Goal: Task Accomplishment & Management: Complete application form

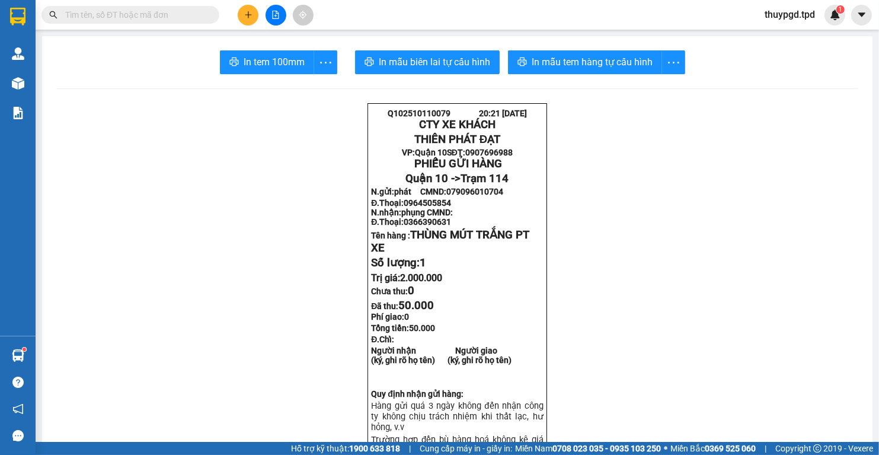
click at [186, 14] on input "text" at bounding box center [135, 14] width 140 height 13
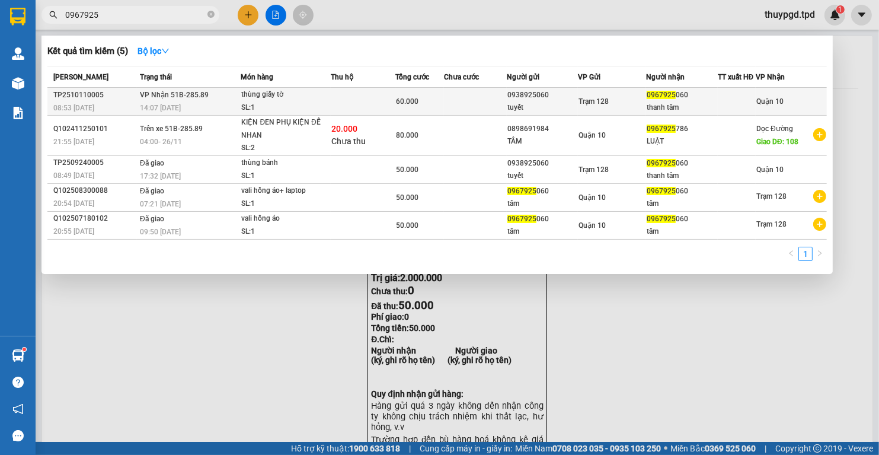
type input "0967925"
click at [216, 99] on td "VP Nhận 51B-285.89 14:07 [DATE]" at bounding box center [189, 102] width 104 height 28
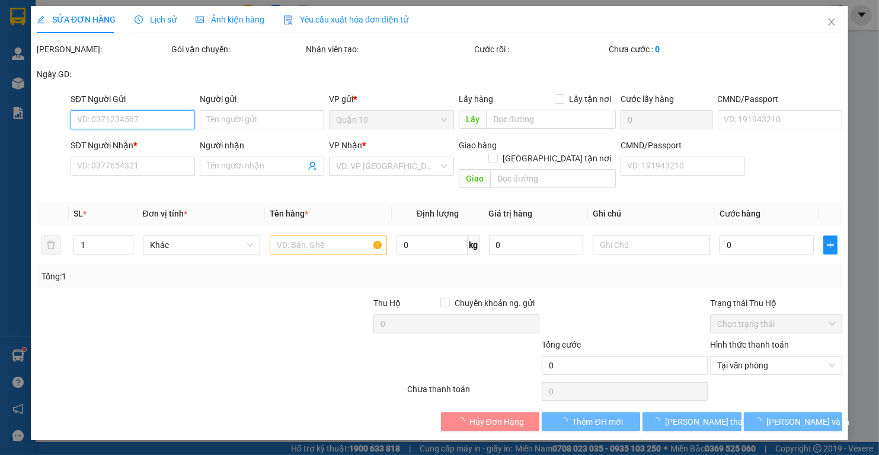
type input "0938925060"
type input "tuyết"
type input "0967925060"
type input "thanh tâm"
type input "60.000"
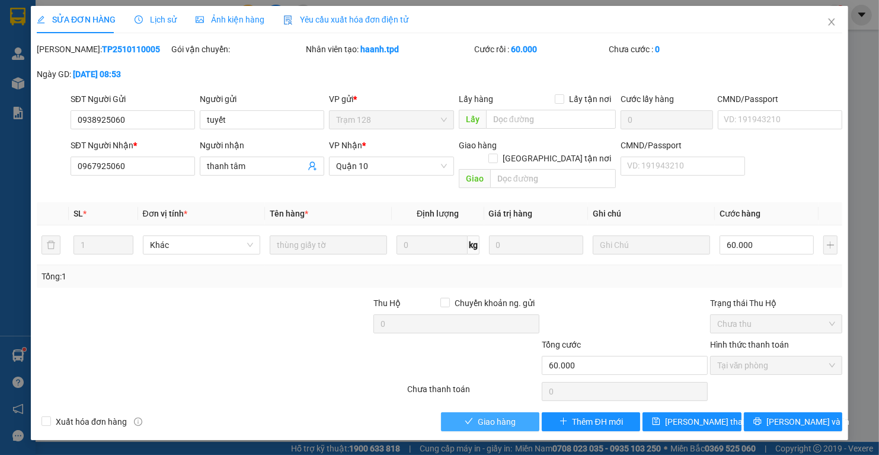
click at [501, 415] on span "Giao hàng" at bounding box center [497, 421] width 38 height 13
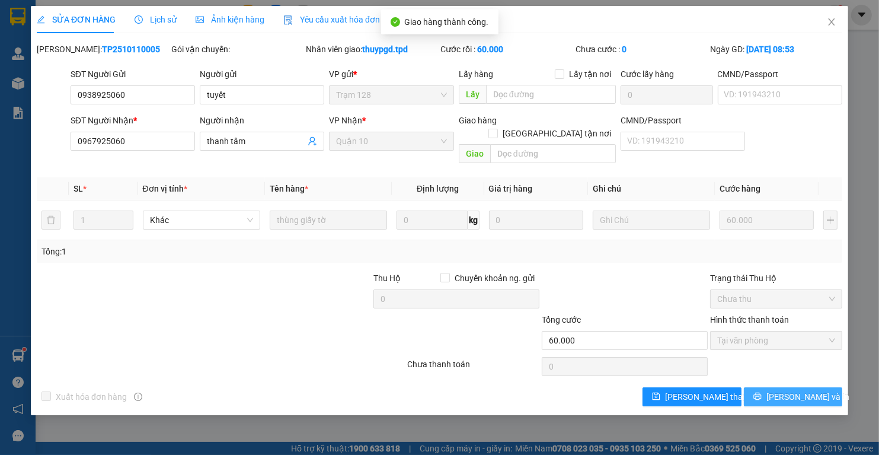
click at [766, 387] on button "[PERSON_NAME] và In" at bounding box center [793, 396] width 98 height 19
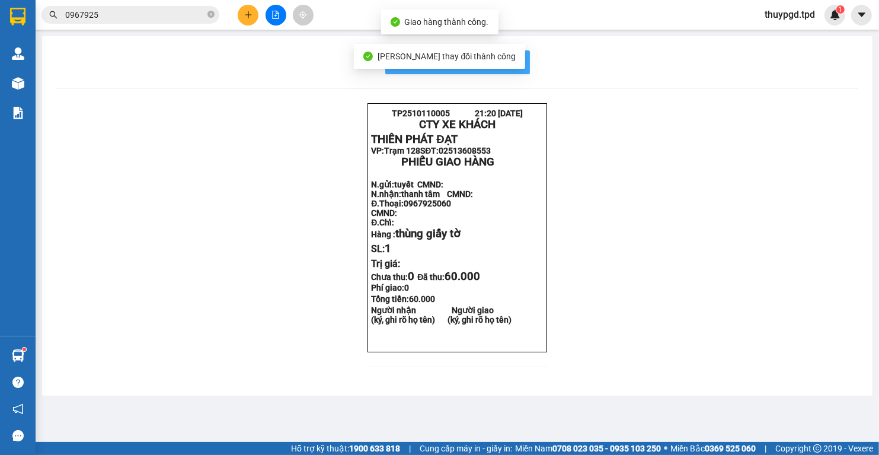
click at [519, 72] on button "In mẫu biên lai tự cấu hình" at bounding box center [457, 62] width 145 height 24
